Goal: Information Seeking & Learning: Check status

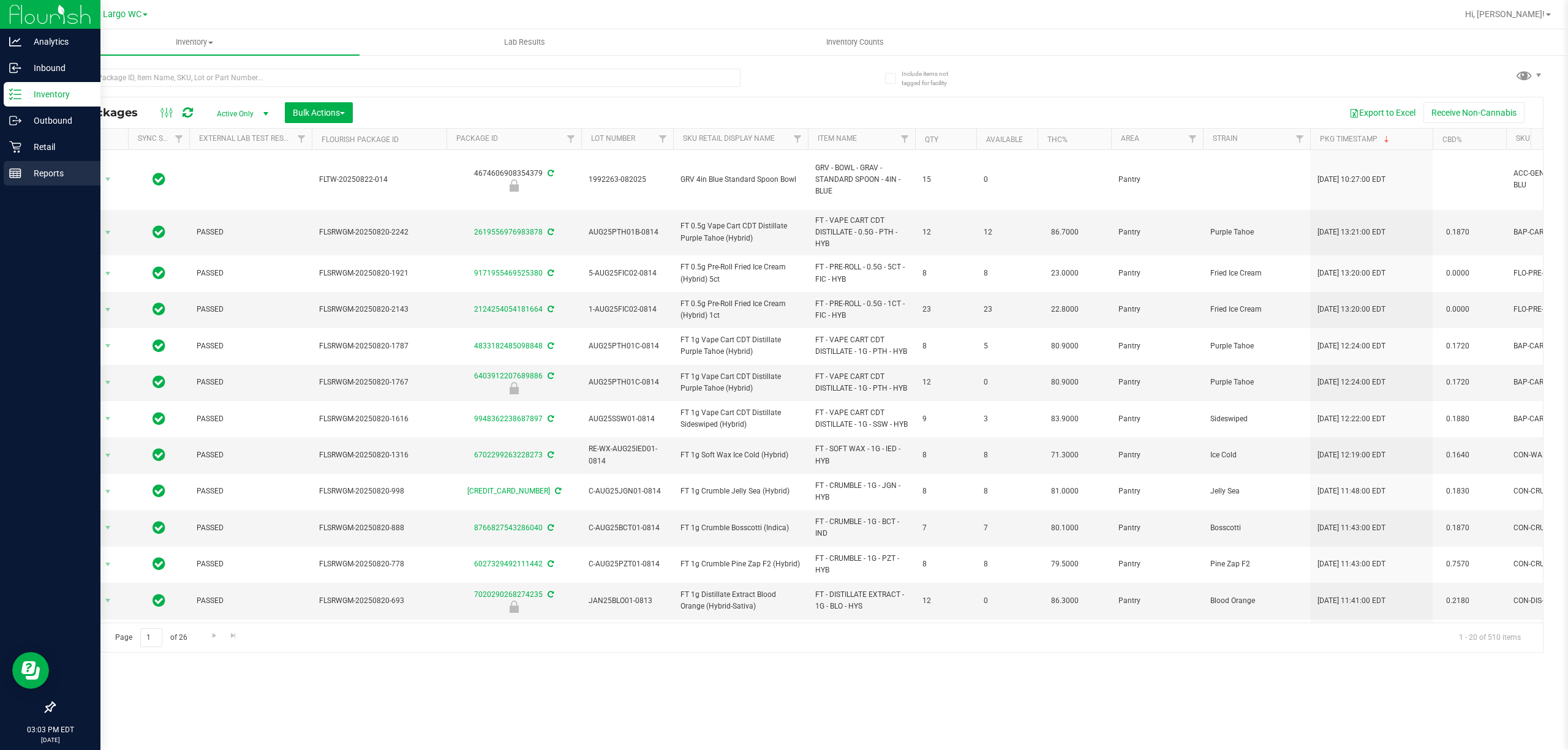
click at [17, 175] on line at bounding box center [17, 175] width 0 height 6
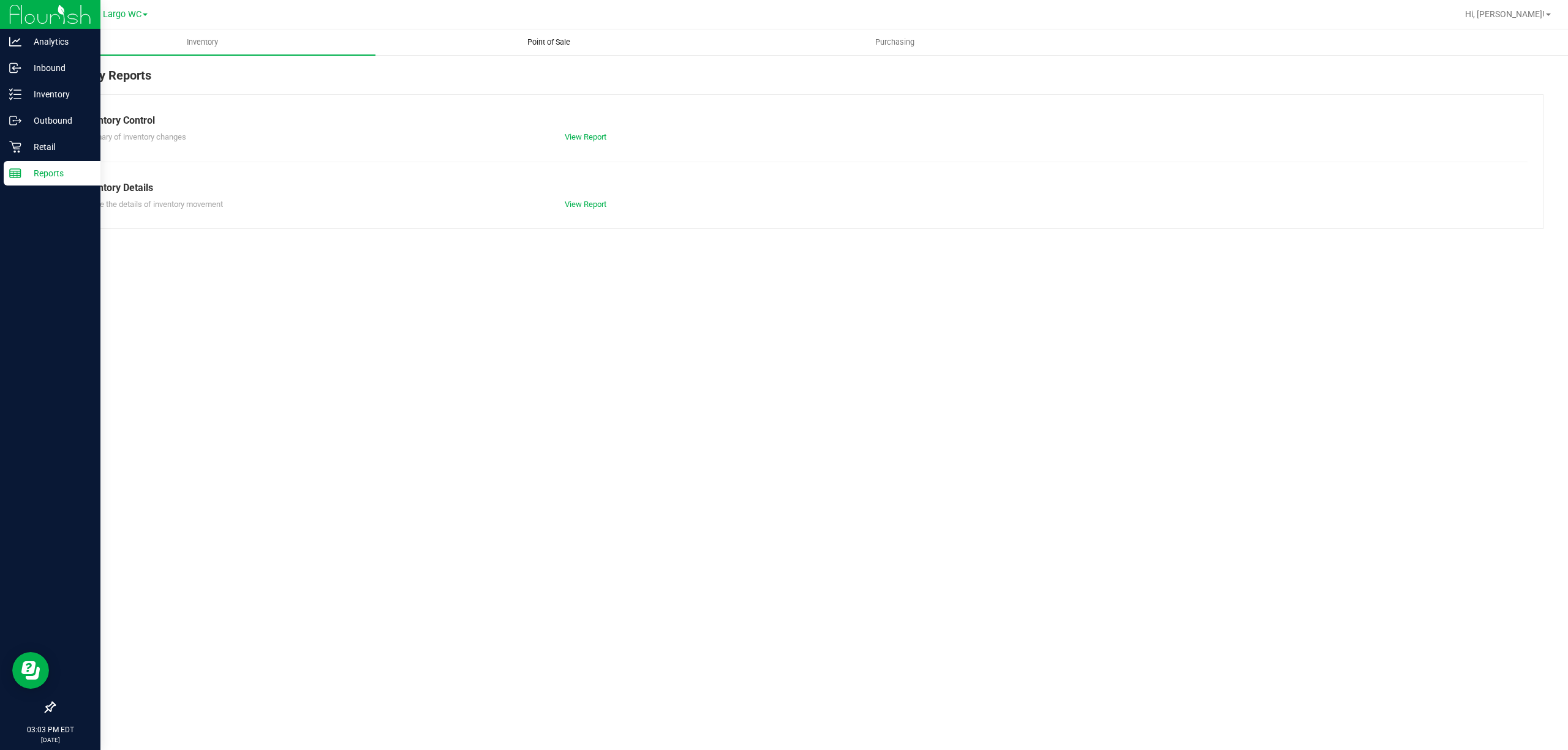
click at [561, 42] on span "Point of Sale" at bounding box center [549, 42] width 76 height 11
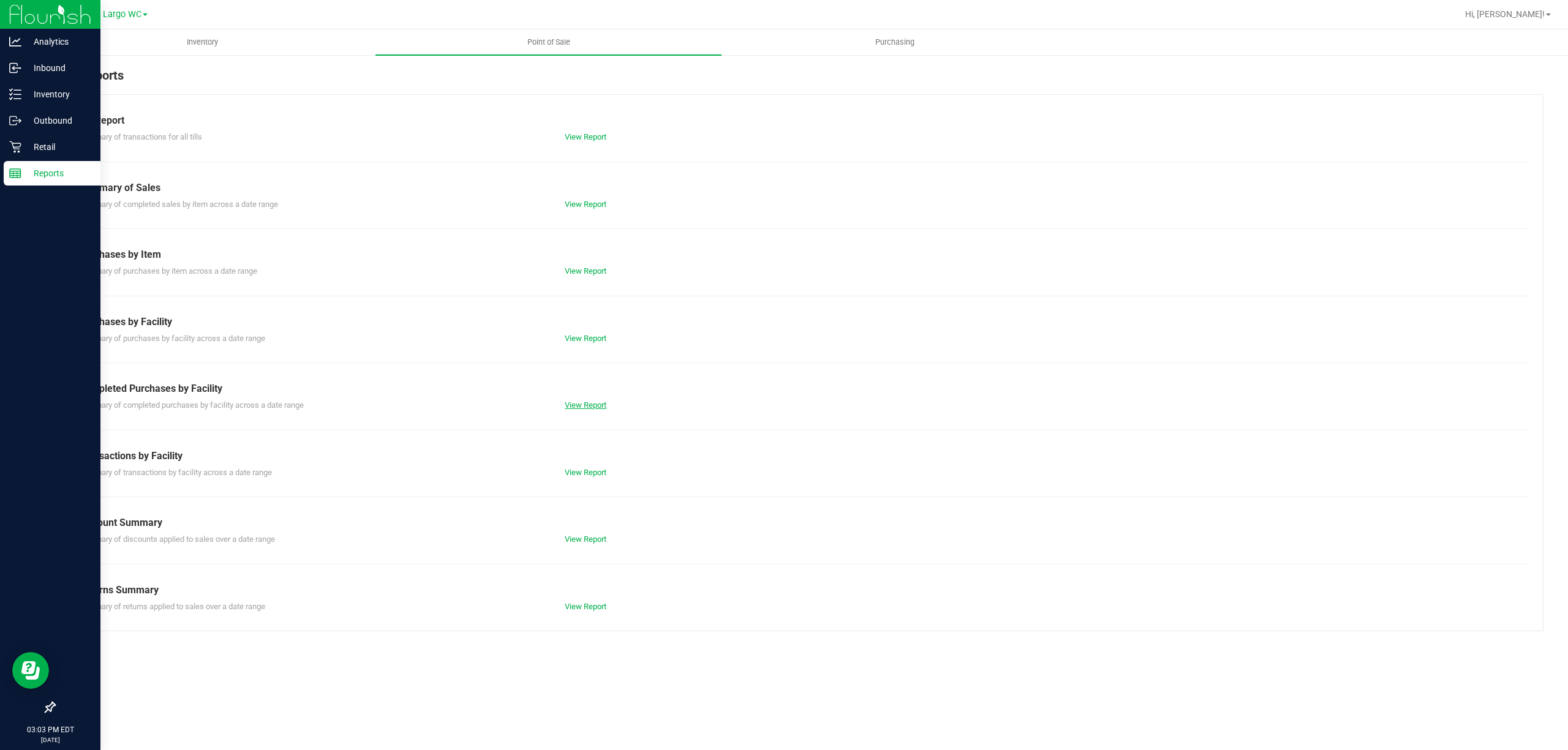
click at [576, 407] on link "View Report" at bounding box center [586, 405] width 42 height 9
